Goal: Complete application form

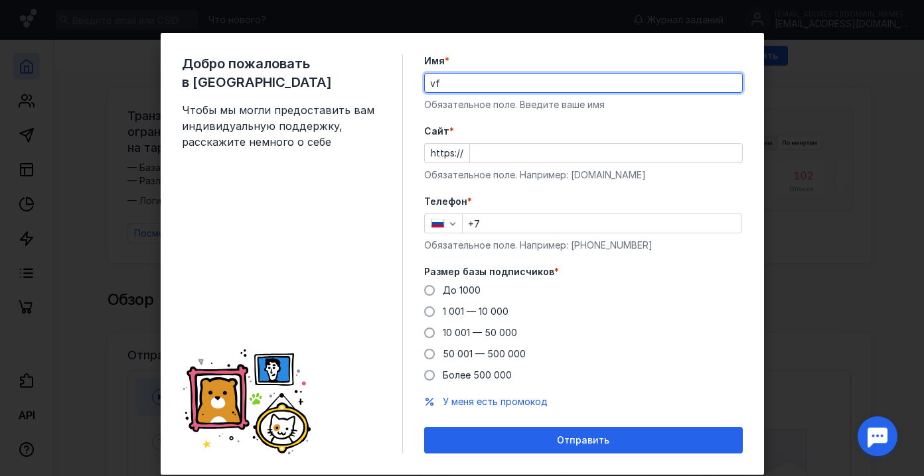
type input "v"
type input "[PERSON_NAME]"
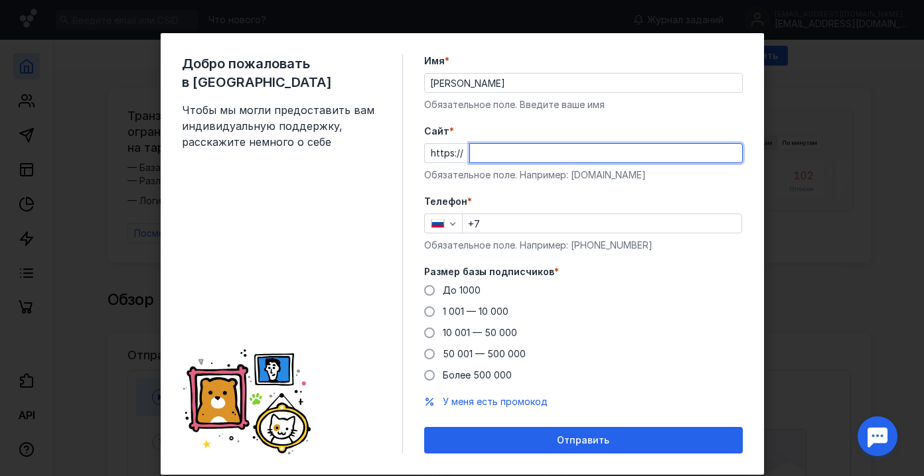
click at [522, 160] on input "Cайт *" at bounding box center [606, 153] width 272 height 19
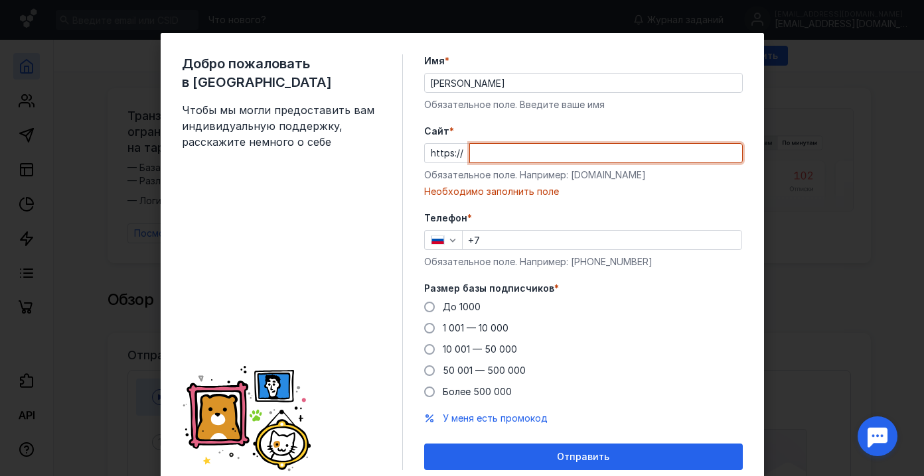
paste input "[DOMAIN_NAME][URL]"
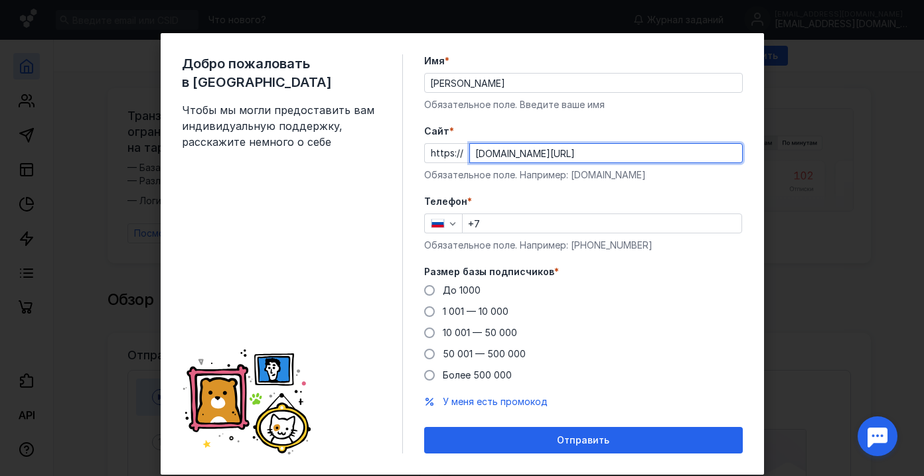
type input "[DOMAIN_NAME][URL]"
click at [506, 226] on input "+7" at bounding box center [602, 223] width 279 height 19
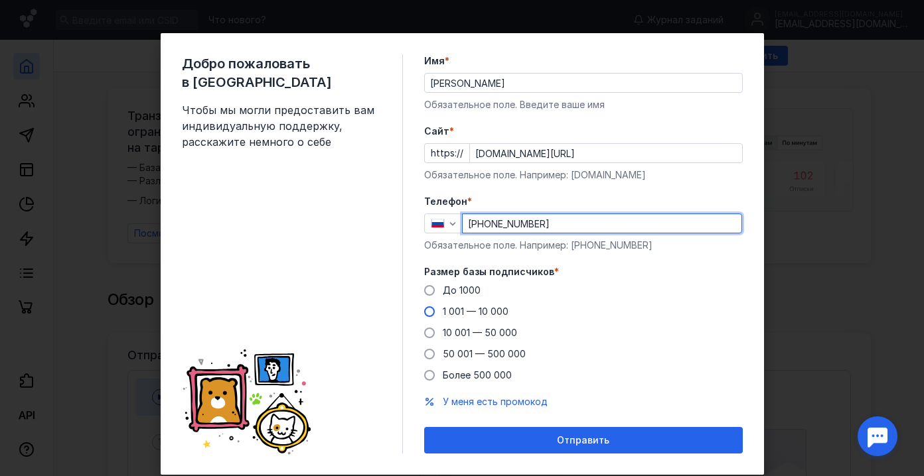
type input "[PHONE_NUMBER]"
click at [431, 317] on label "1 001 — 10 000" at bounding box center [466, 311] width 84 height 13
click at [0, 0] on input "1 001 — 10 000" at bounding box center [0, 0] width 0 height 0
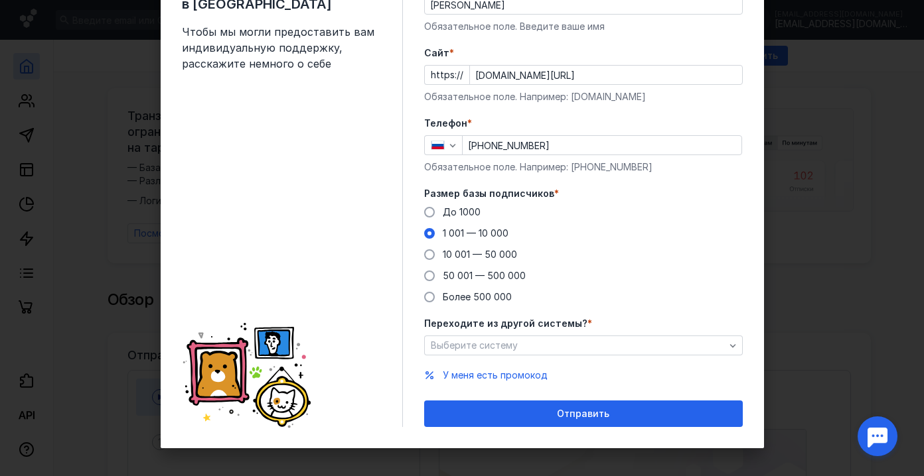
scroll to position [84, 0]
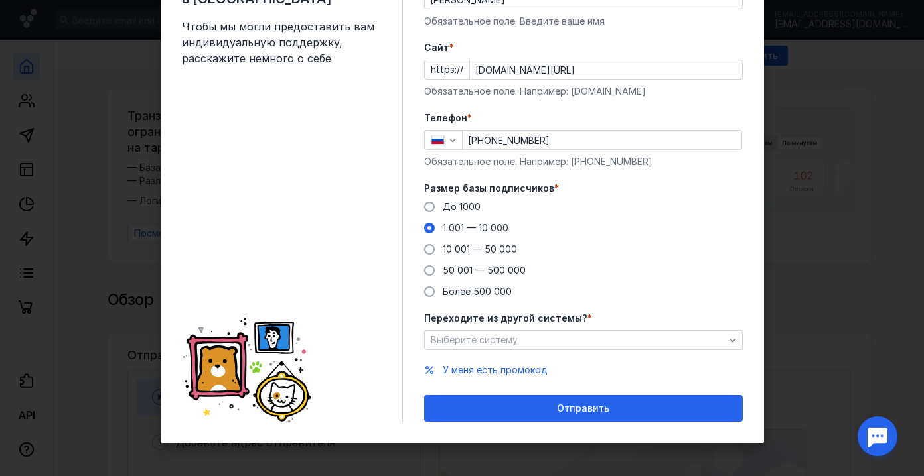
click at [528, 327] on div "Переходите из другой системы? * Выберите систему" at bounding box center [583, 331] width 319 height 38
click at [526, 341] on div "Выберите систему" at bounding box center [577, 340] width 301 height 11
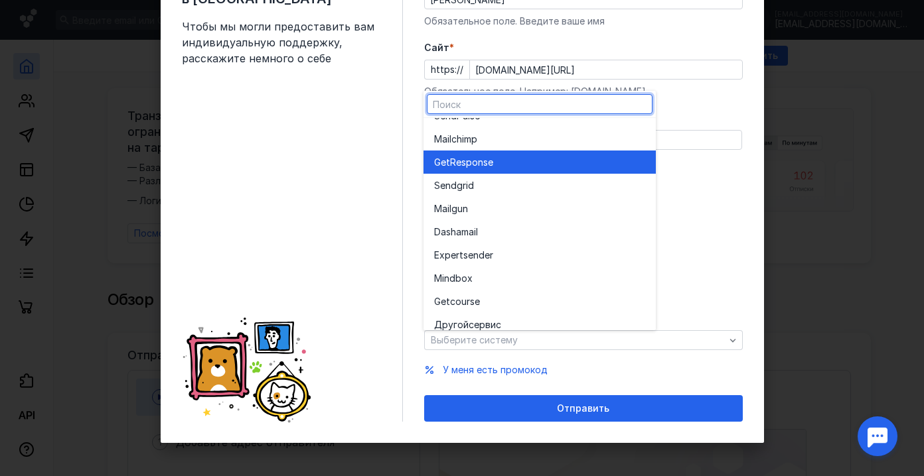
scroll to position [73, 0]
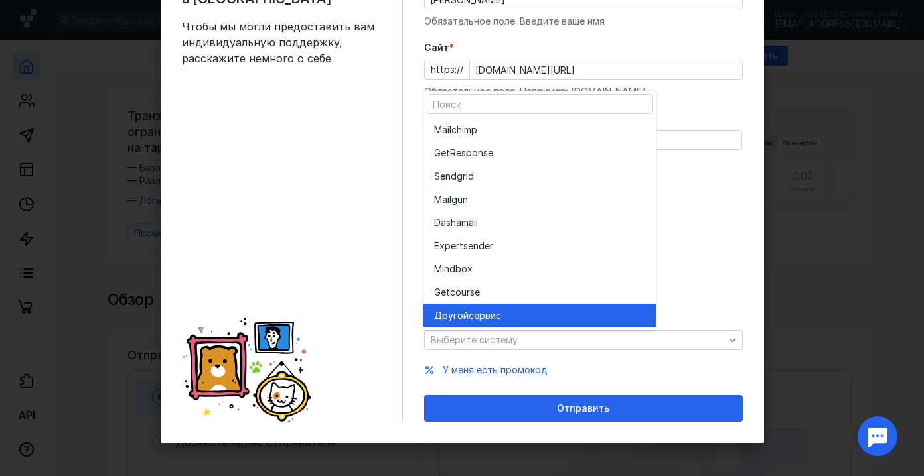
click at [504, 307] on div "Другой сервис" at bounding box center [539, 315] width 211 height 23
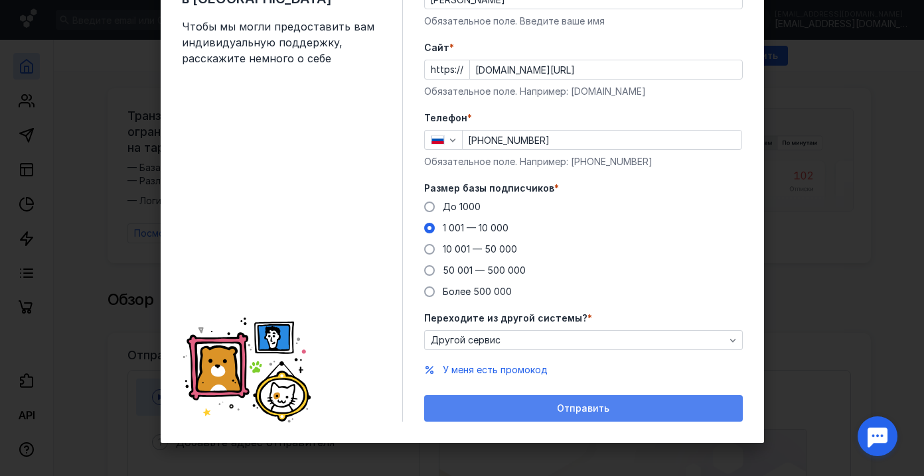
click at [512, 412] on div "Отправить" at bounding box center [583, 408] width 305 height 11
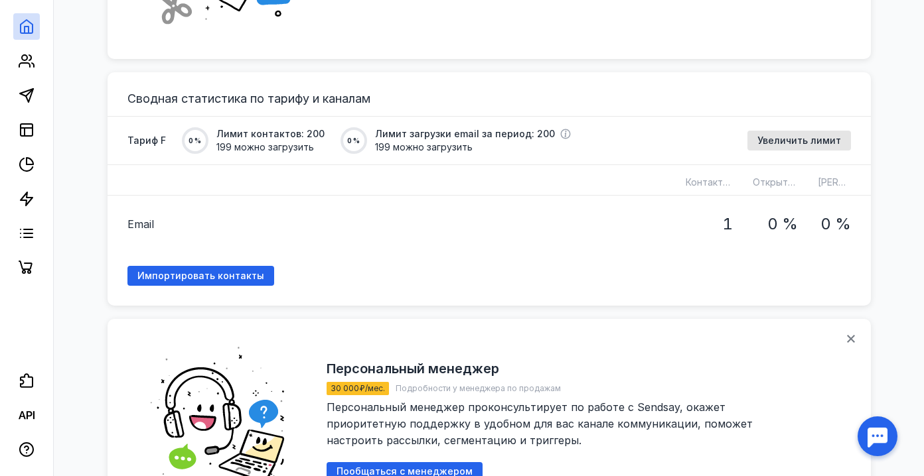
scroll to position [970, 0]
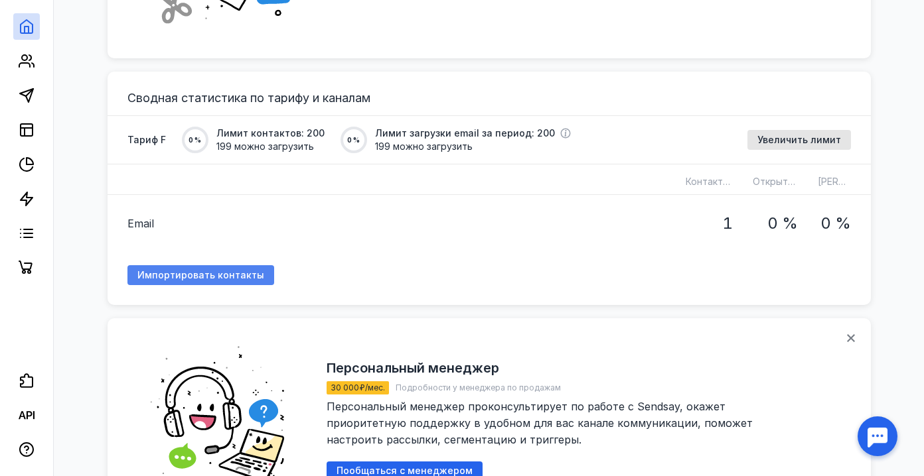
click at [232, 273] on span "Импортировать контакты" at bounding box center [200, 275] width 127 height 11
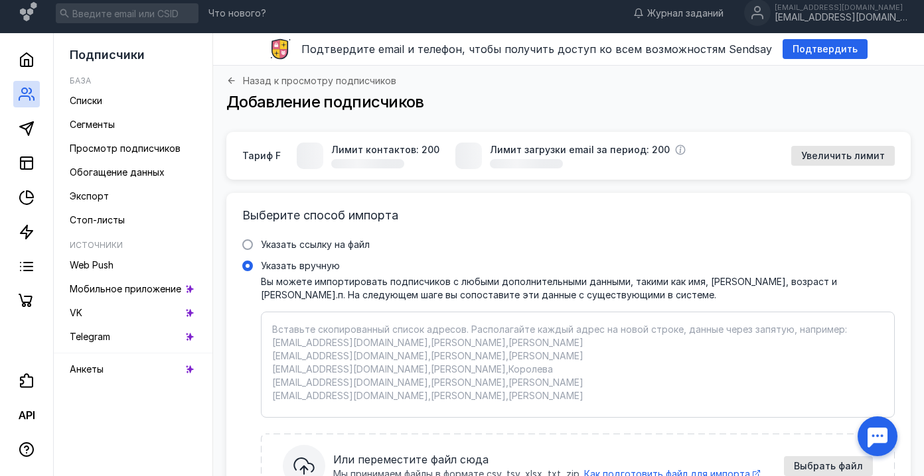
scroll to position [121, 0]
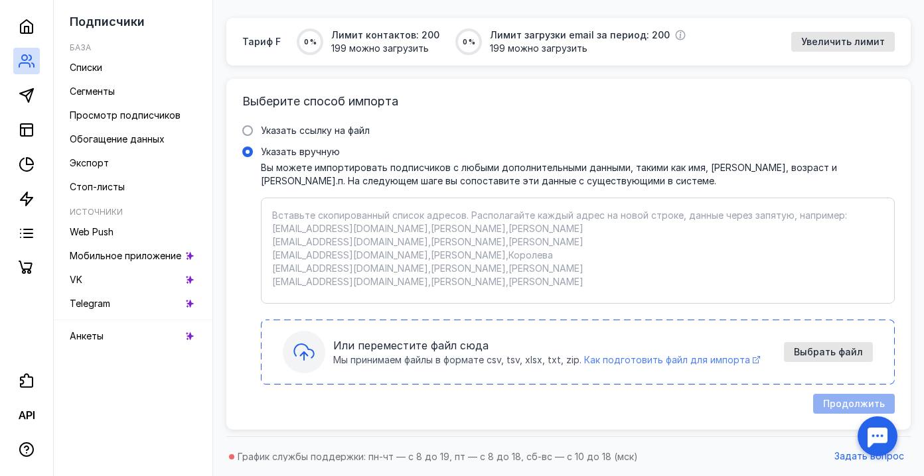
click at [644, 360] on span "Как подготовить файл для импорта" at bounding box center [667, 359] width 166 height 11
